Goal: Task Accomplishment & Management: Use online tool/utility

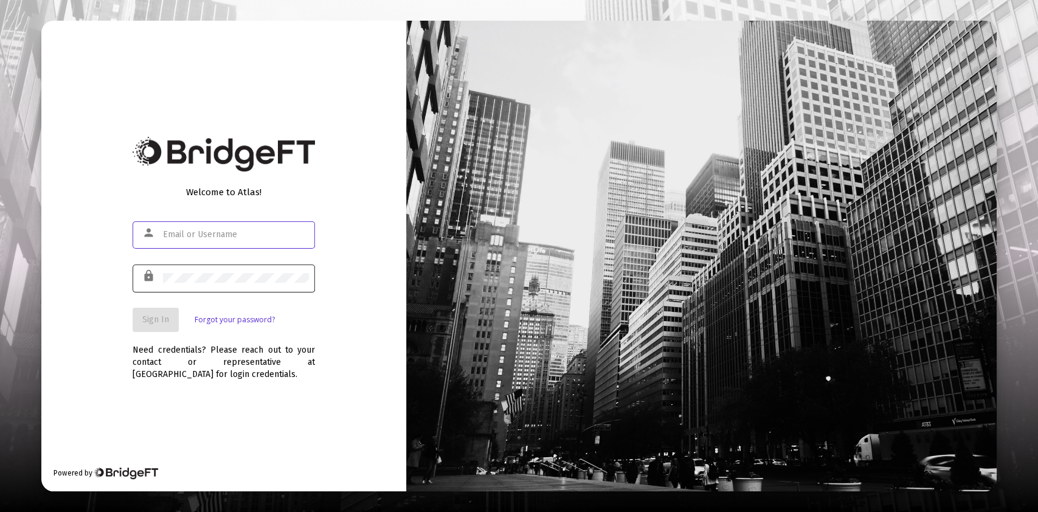
type input "[PERSON_NAME][EMAIL_ADDRESS][DOMAIN_NAME]"
click at [263, 271] on div at bounding box center [236, 278] width 146 height 30
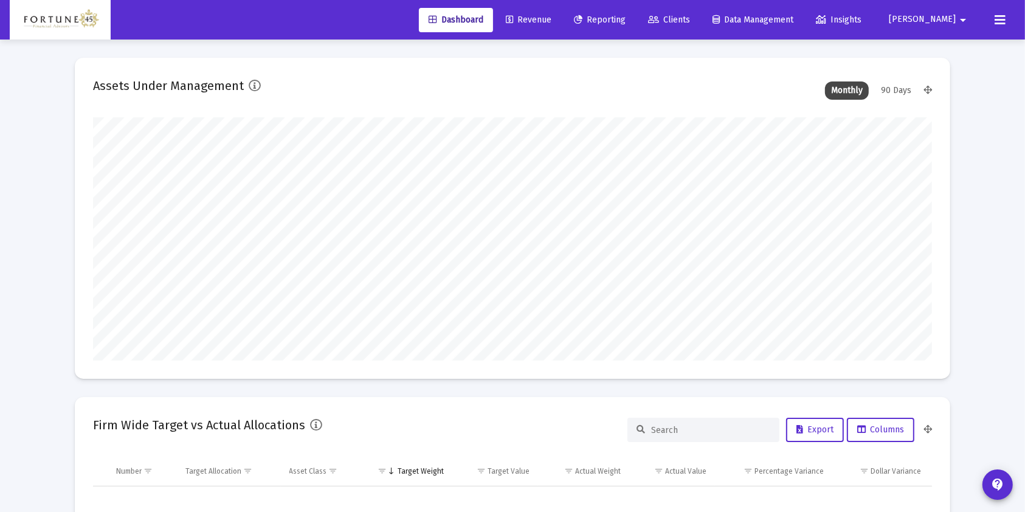
scroll to position [243, 452]
type input "[DATE]"
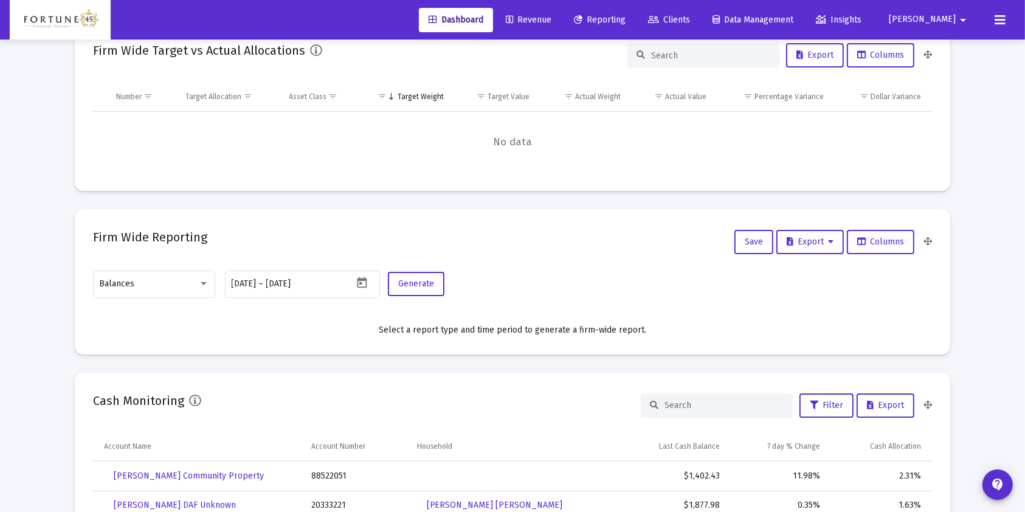
scroll to position [405, 0]
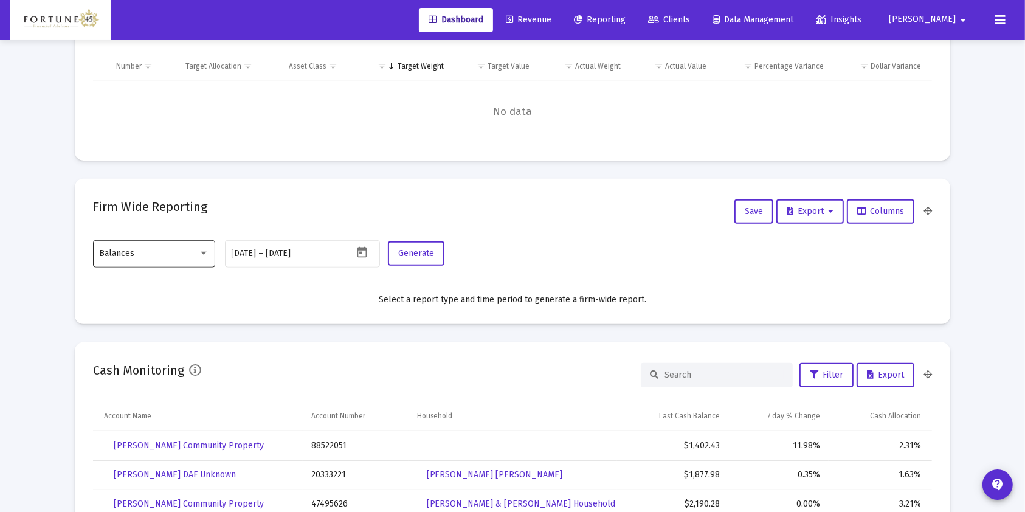
click at [171, 247] on div "Balances" at bounding box center [154, 253] width 109 height 30
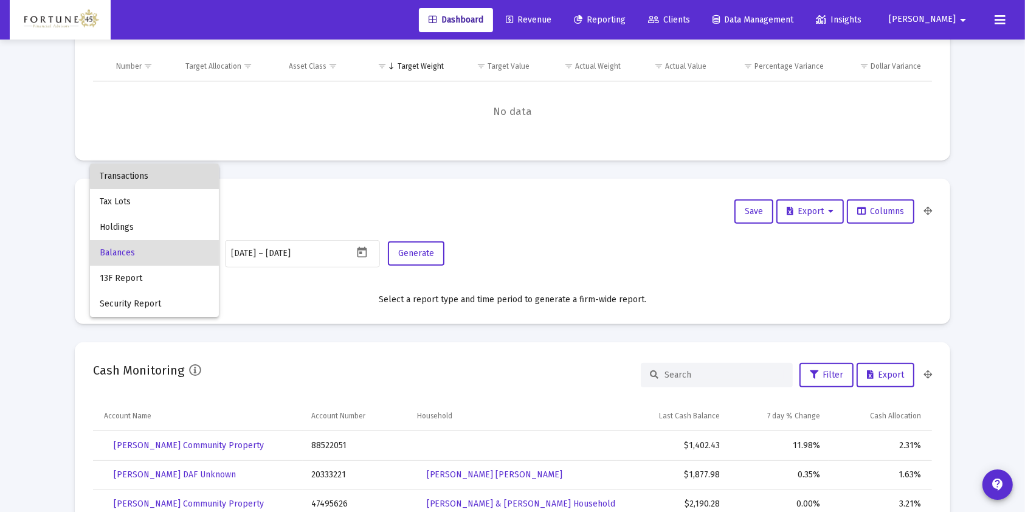
click at [172, 168] on span "Transactions" at bounding box center [154, 177] width 109 height 26
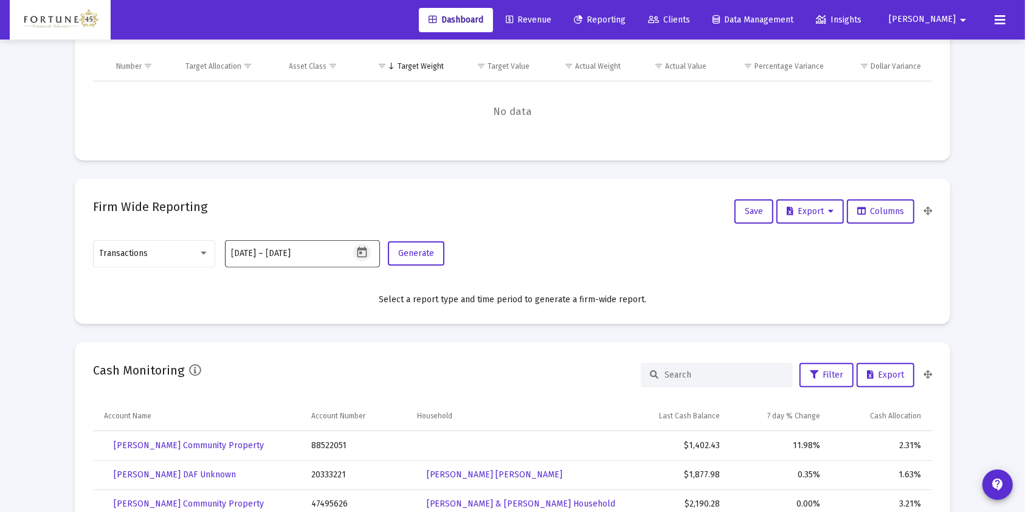
click at [365, 253] on icon "Open calendar" at bounding box center [362, 252] width 13 height 13
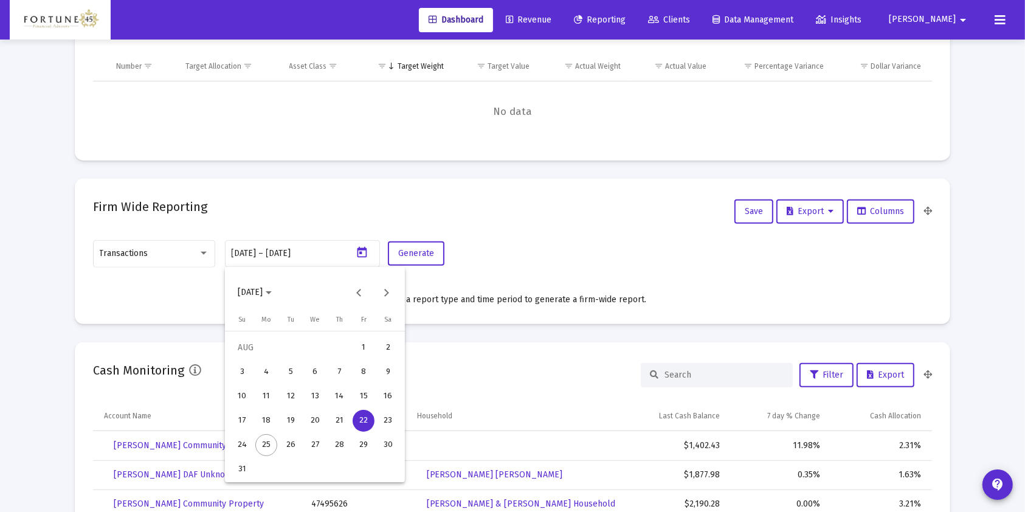
click at [241, 415] on div "17" at bounding box center [242, 421] width 22 height 22
type input "[DATE]"
click at [263, 446] on div "25" at bounding box center [266, 445] width 22 height 22
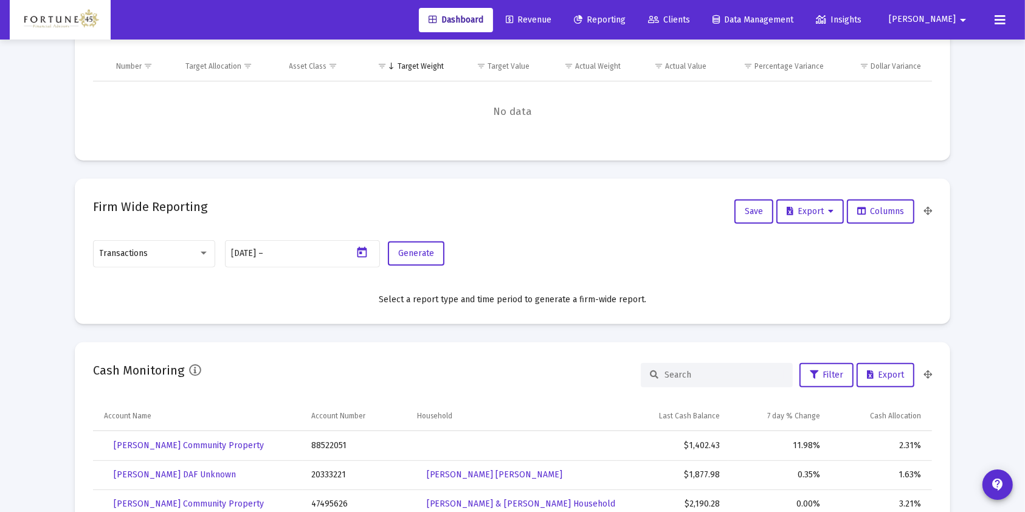
type input "[DATE]"
click at [423, 252] on span "Generate" at bounding box center [416, 253] width 36 height 10
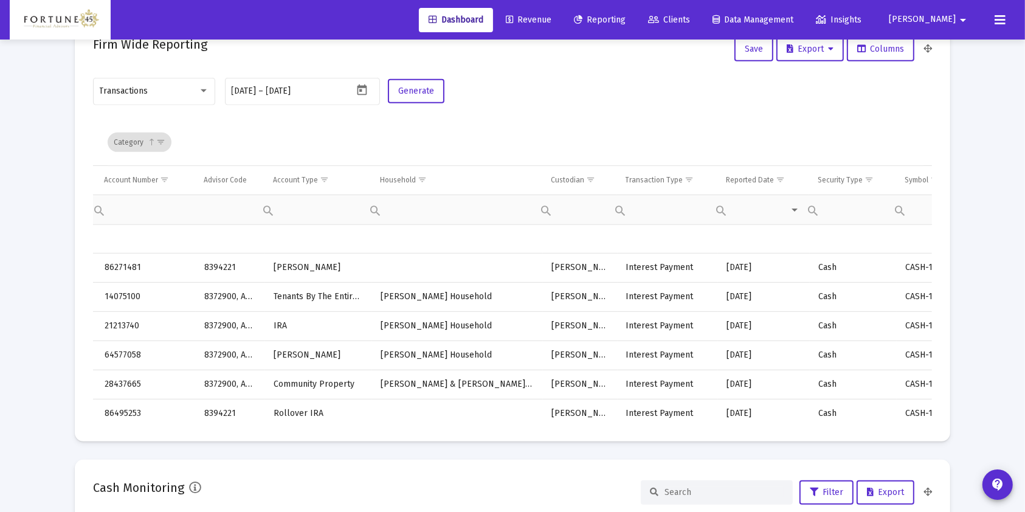
scroll to position [0, 163]
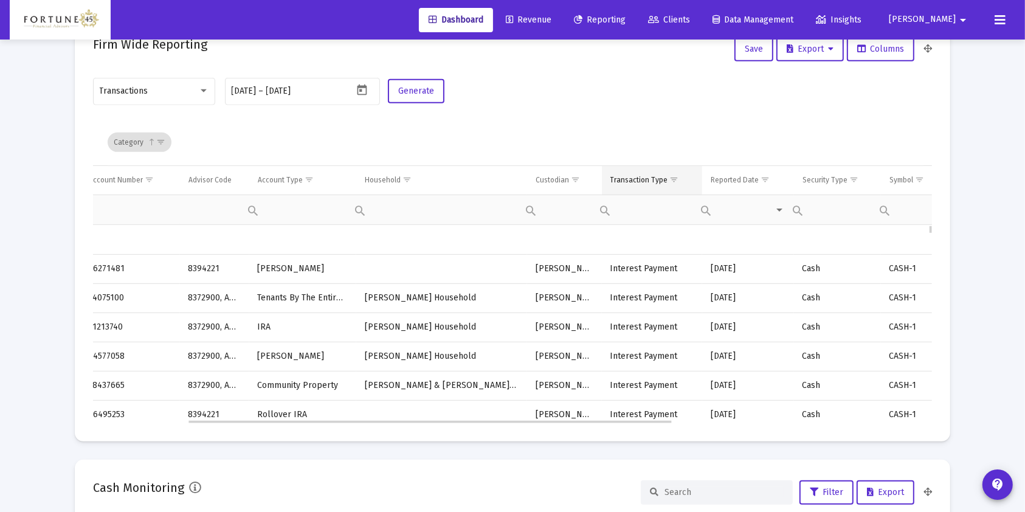
click at [673, 179] on span "Show filter options for column 'Transaction Type'" at bounding box center [674, 179] width 9 height 9
click at [673, 176] on span "Show filter options for column 'Transaction Type'" at bounding box center [674, 179] width 9 height 9
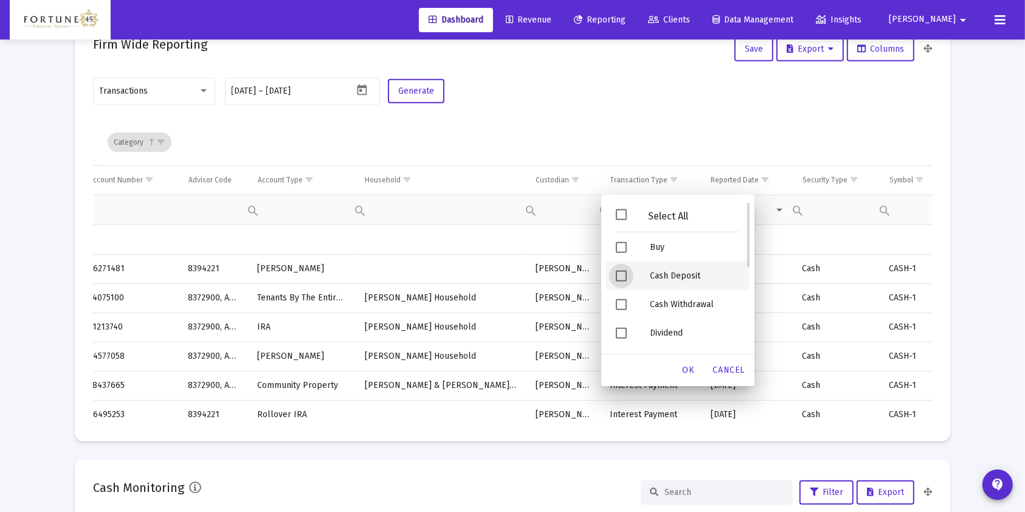
click at [657, 277] on div "Cash Deposit" at bounding box center [694, 275] width 109 height 29
click at [682, 369] on div "OK" at bounding box center [689, 370] width 39 height 22
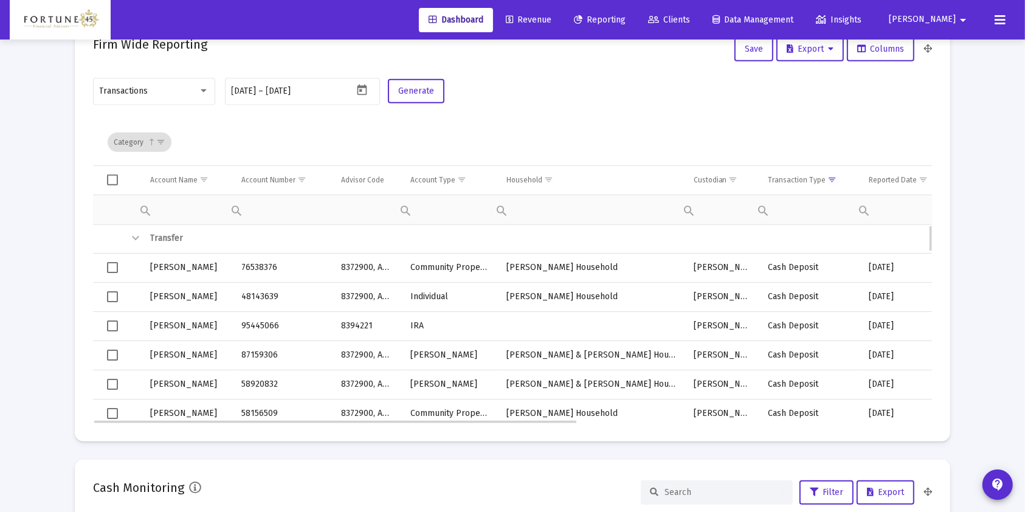
scroll to position [0, 0]
click at [112, 182] on span "Select all" at bounding box center [112, 180] width 11 height 11
click at [111, 184] on span "Select all" at bounding box center [112, 180] width 11 height 11
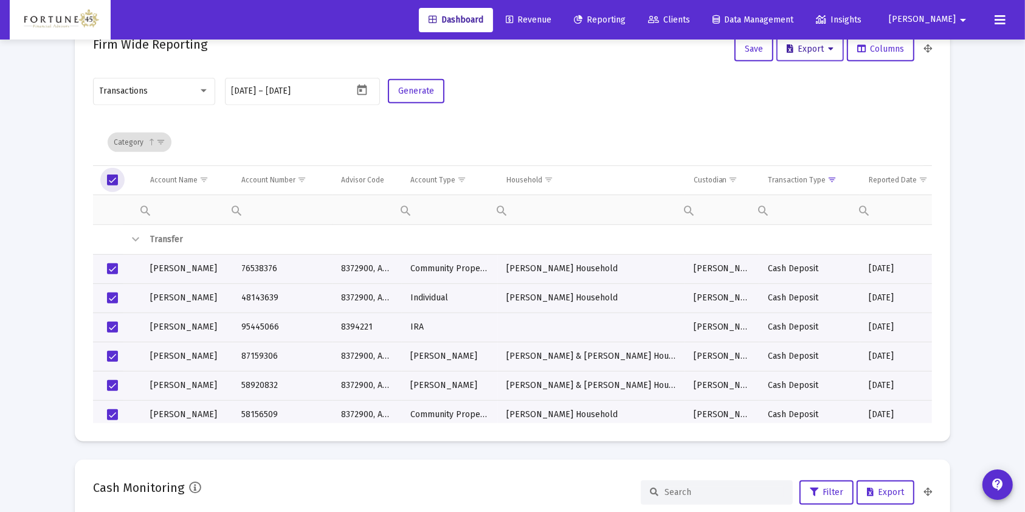
click at [800, 56] on button "Export" at bounding box center [811, 49] width 68 height 24
click at [833, 74] on button "Export All Rows" at bounding box center [814, 80] width 83 height 29
